Goal: Information Seeking & Learning: Learn about a topic

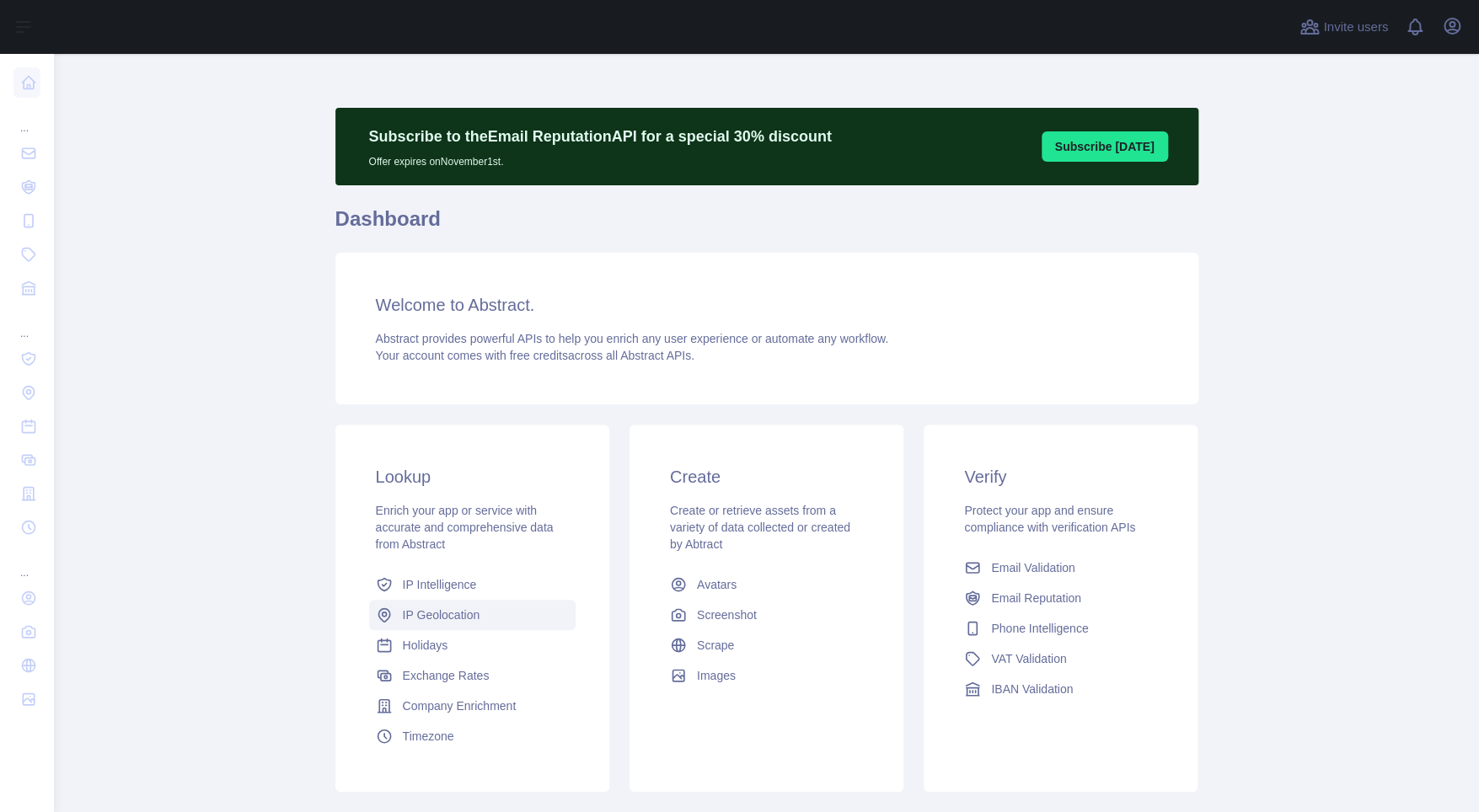
click at [431, 617] on span "IP Geolocation" at bounding box center [441, 615] width 77 height 17
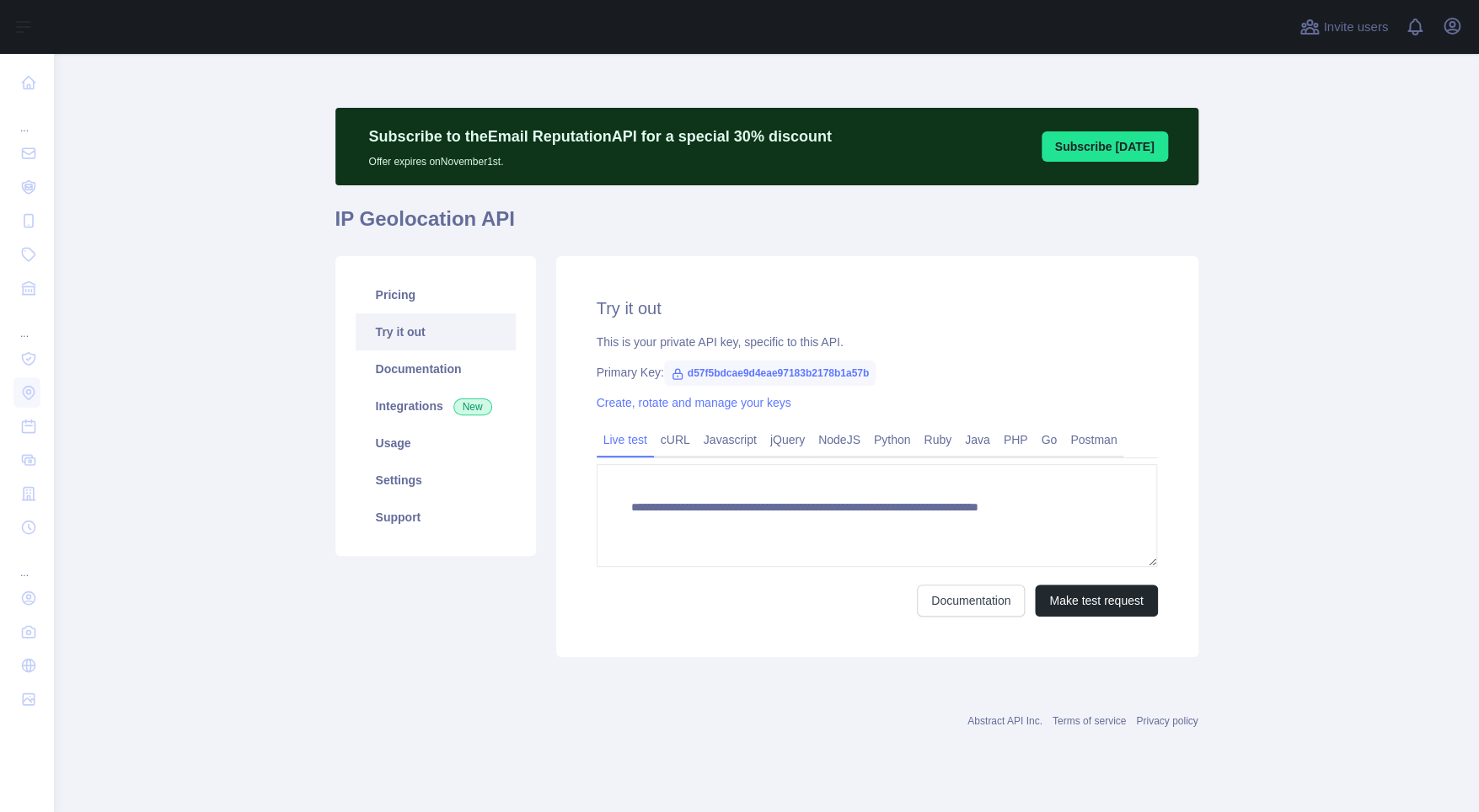
type textarea "**********"
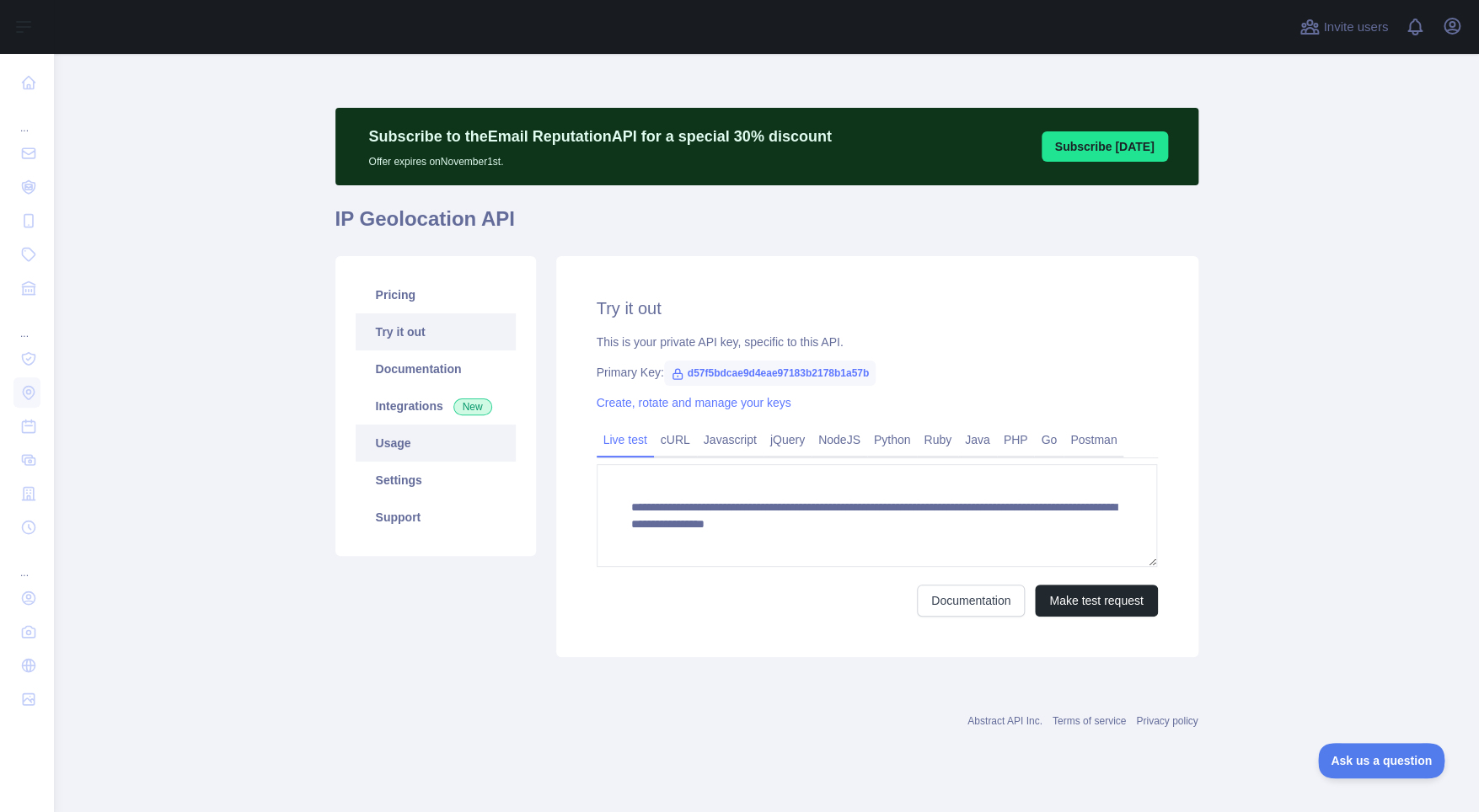
click at [400, 450] on link "Usage" at bounding box center [436, 444] width 160 height 37
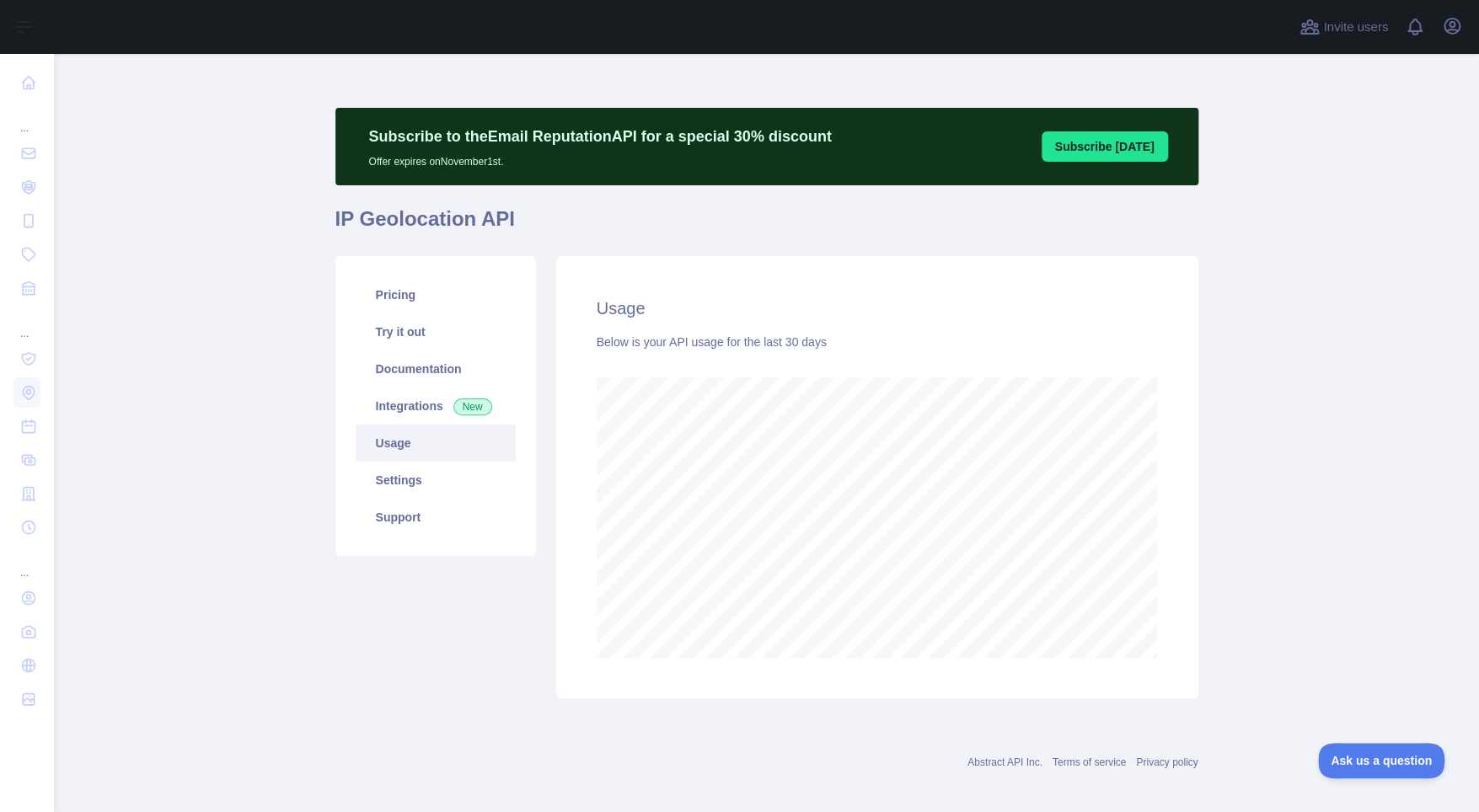
scroll to position [757, 1413]
click at [1332, 238] on main "Subscribe to the Email Reputation API for a special 30 % discount Offer expires…" at bounding box center [766, 433] width 1425 height 758
drag, startPoint x: 1388, startPoint y: 278, endPoint x: 608, endPoint y: 95, distance: 801.2
click at [1385, 278] on main "Subscribe to the Email Reputation API for a special 30 % discount Offer expires…" at bounding box center [766, 433] width 1425 height 758
